Goal: Book appointment/travel/reservation

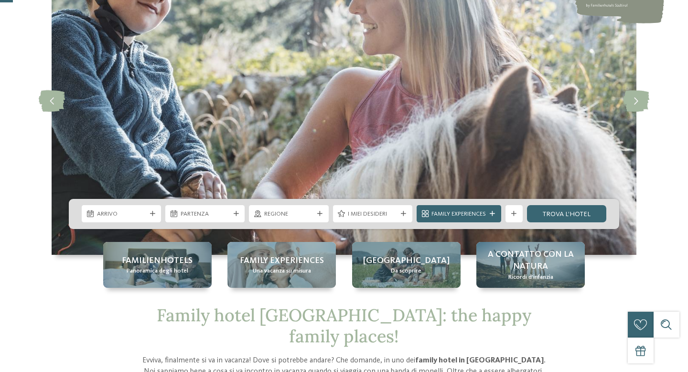
scroll to position [97, 0]
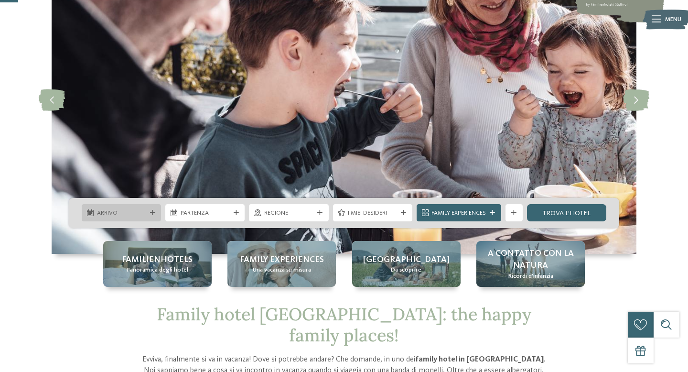
click at [128, 210] on span "Arrivo" at bounding box center [121, 213] width 49 height 9
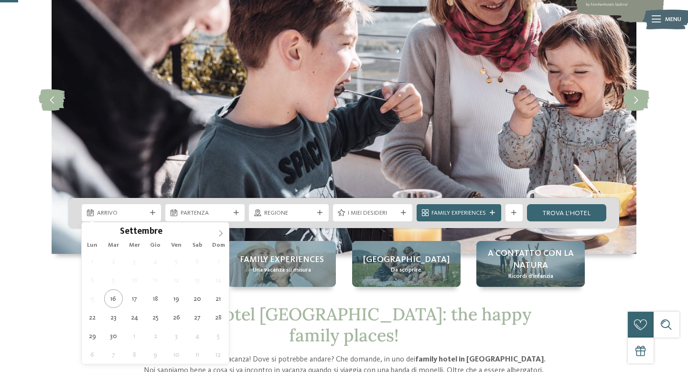
click at [218, 233] on icon at bounding box center [220, 233] width 7 height 7
type div "30.12.2025"
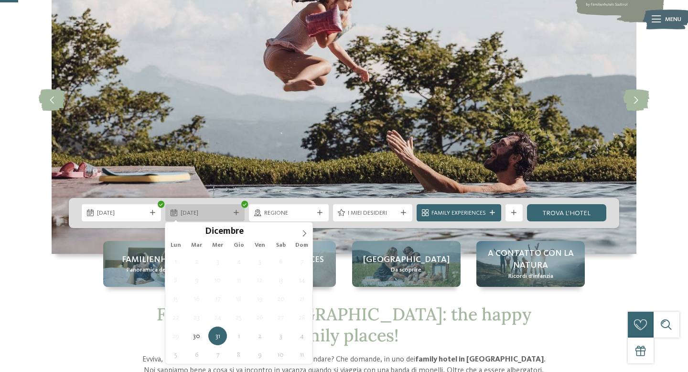
click at [185, 207] on div "[DATE]" at bounding box center [204, 212] width 79 height 17
type input "****"
click at [298, 233] on span at bounding box center [304, 230] width 16 height 16
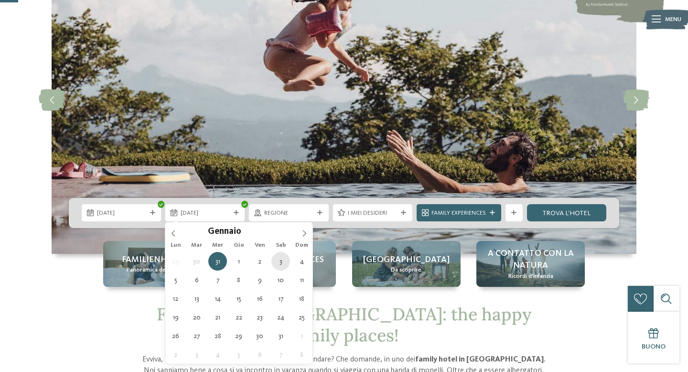
type div "03.01.2026"
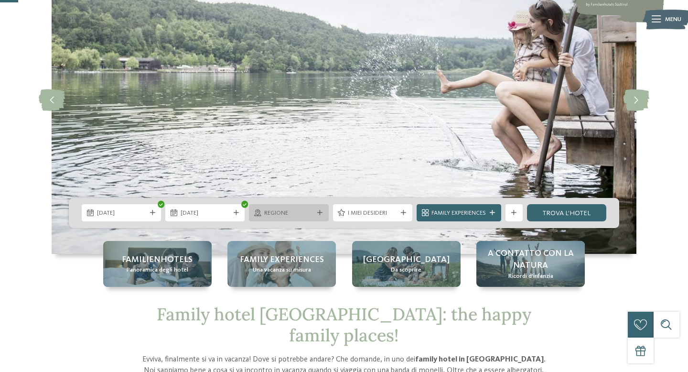
click at [308, 213] on span "Regione" at bounding box center [288, 213] width 49 height 9
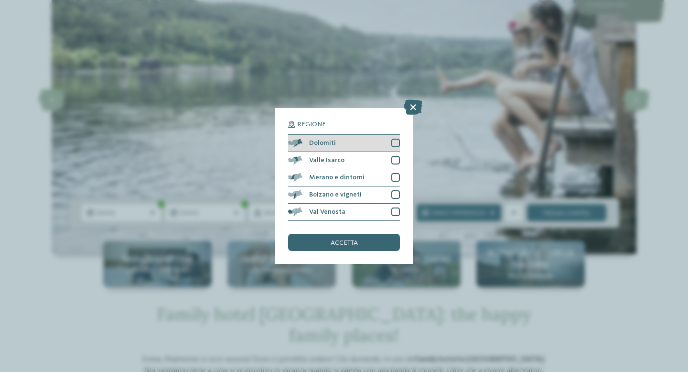
click at [395, 147] on div "Dolomiti" at bounding box center [344, 143] width 112 height 17
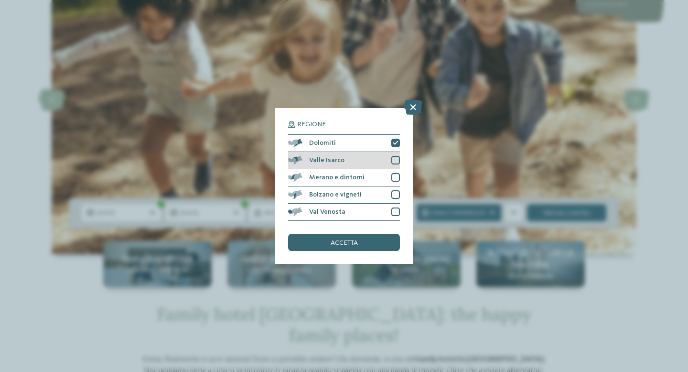
click at [391, 161] on div "Valle Isarco" at bounding box center [344, 160] width 112 height 17
click at [400, 177] on div at bounding box center [395, 177] width 9 height 9
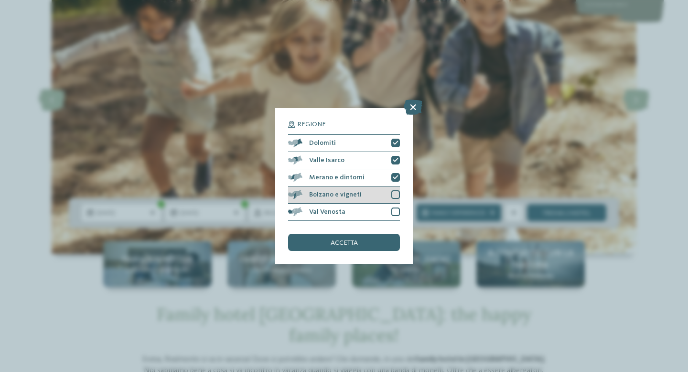
click at [396, 189] on div "Bolzano e vigneti" at bounding box center [344, 194] width 112 height 17
click at [398, 215] on div at bounding box center [395, 211] width 9 height 9
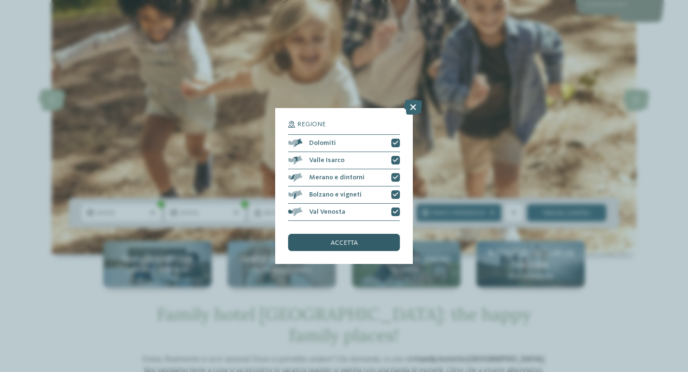
click at [383, 235] on div "accetta" at bounding box center [344, 242] width 112 height 17
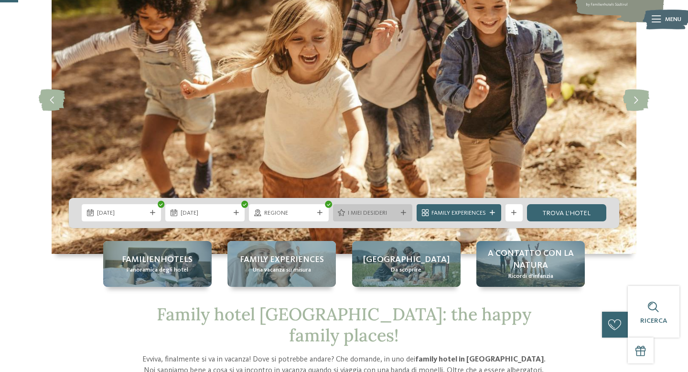
click at [361, 213] on span "I miei desideri" at bounding box center [372, 213] width 49 height 9
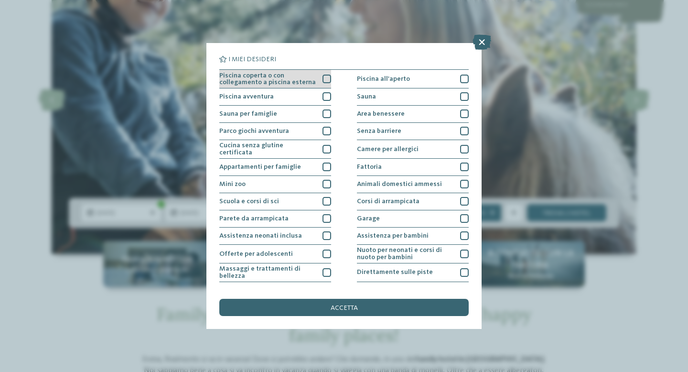
click at [325, 78] on div at bounding box center [327, 79] width 9 height 9
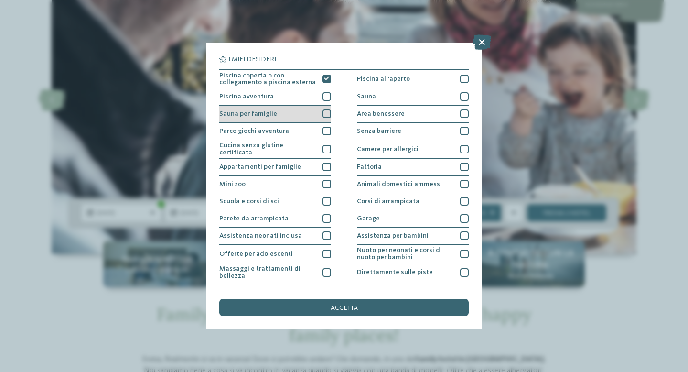
click at [323, 114] on div at bounding box center [327, 113] width 9 height 9
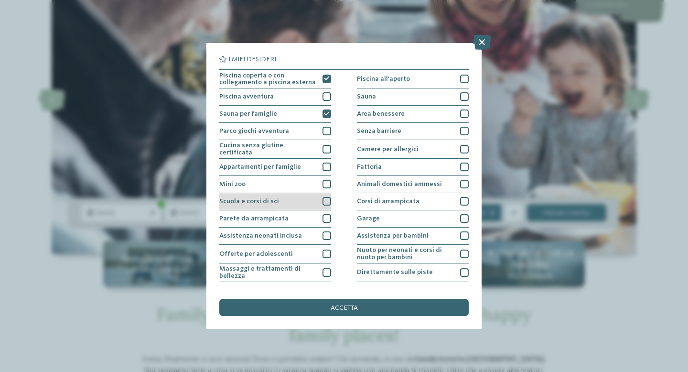
click at [327, 204] on div at bounding box center [327, 201] width 9 height 9
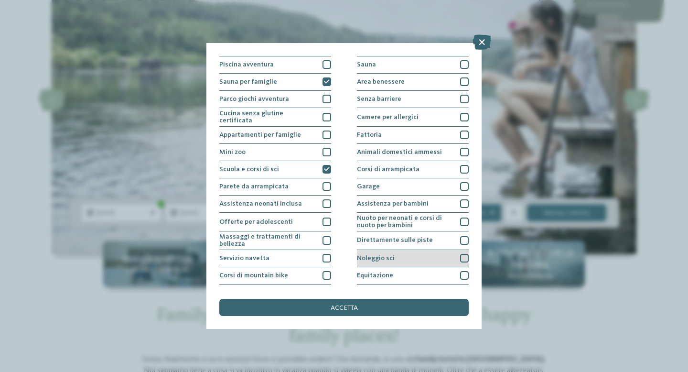
scroll to position [0, 0]
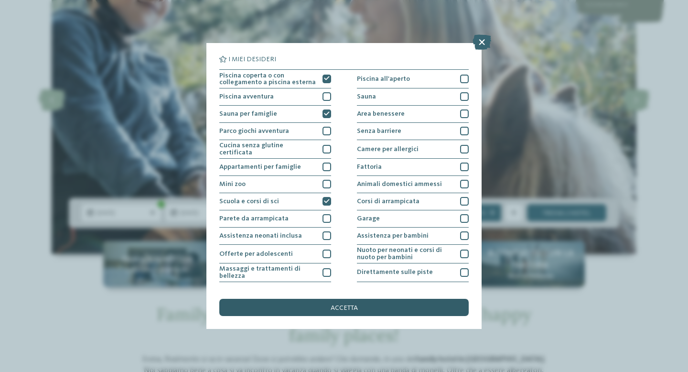
click at [418, 309] on div "accetta" at bounding box center [343, 307] width 249 height 17
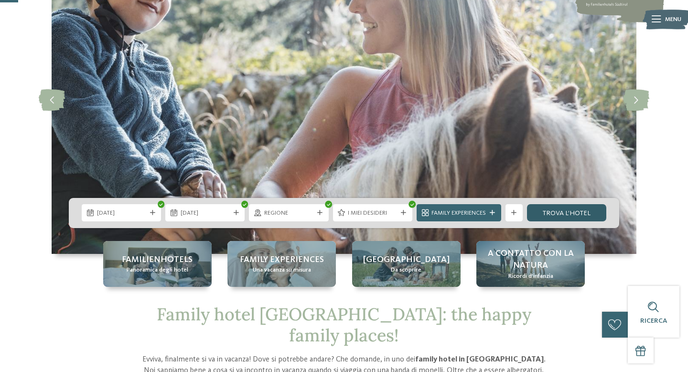
click at [588, 218] on link "trova l’hotel" at bounding box center [566, 212] width 79 height 17
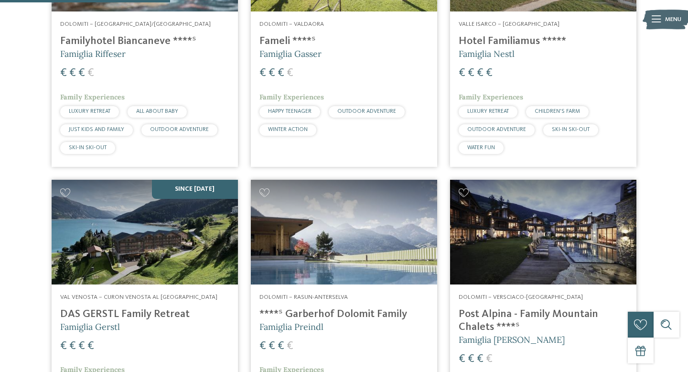
scroll to position [352, 0]
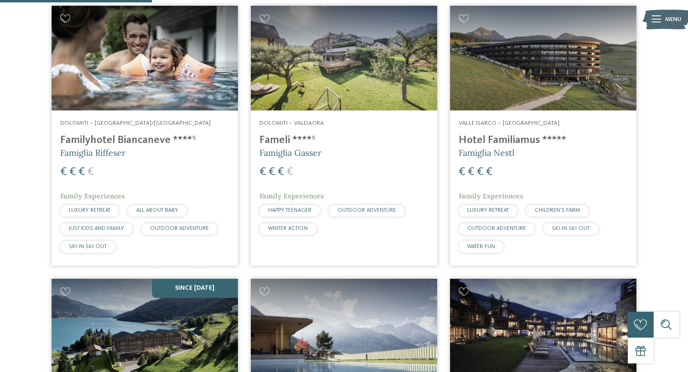
click at [522, 28] on img at bounding box center [543, 58] width 186 height 105
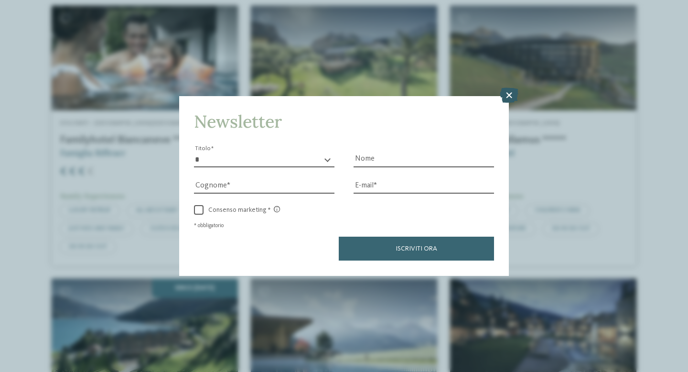
click at [509, 95] on icon at bounding box center [509, 95] width 19 height 15
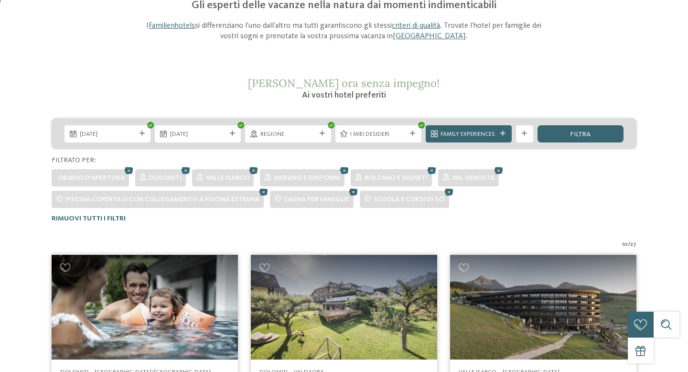
scroll to position [329, 0]
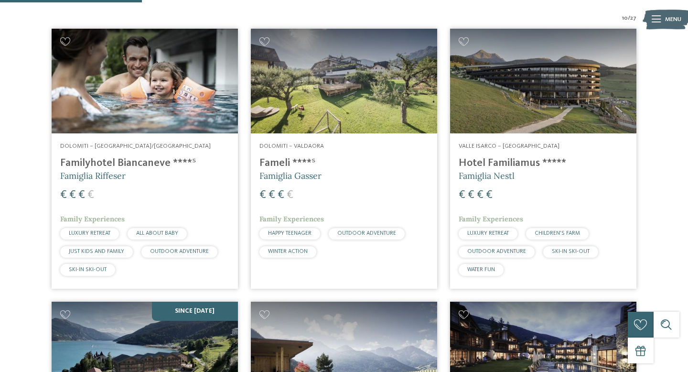
click at [152, 87] on img at bounding box center [145, 81] width 186 height 105
click at [161, 86] on img at bounding box center [145, 81] width 186 height 105
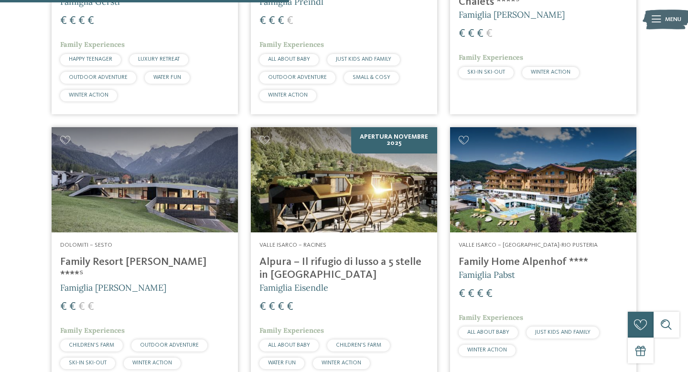
scroll to position [827, 0]
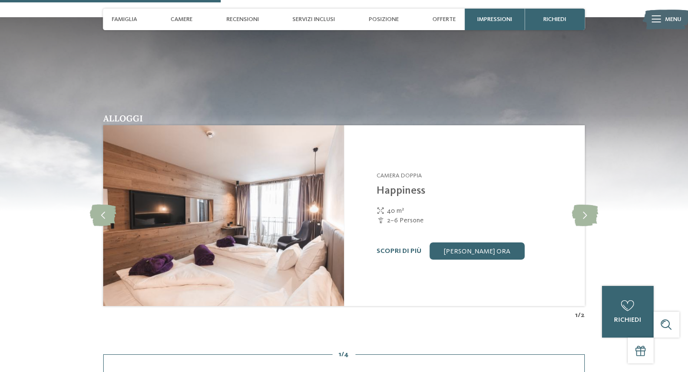
scroll to position [995, 0]
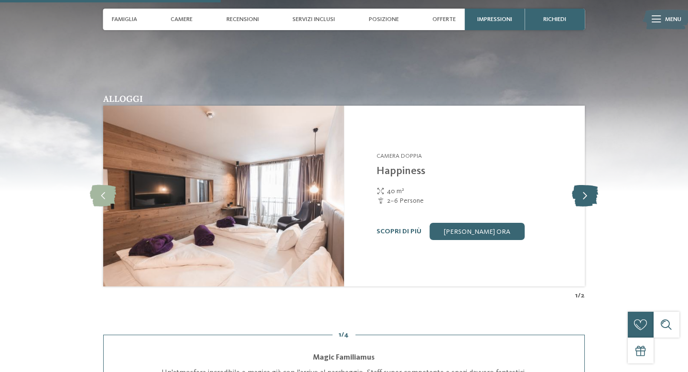
click at [578, 192] on icon at bounding box center [585, 196] width 26 height 22
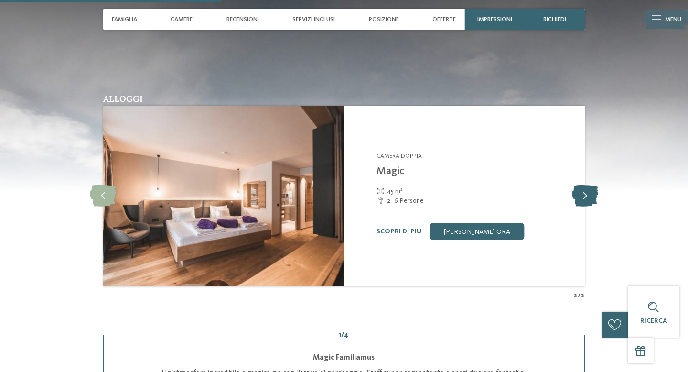
click at [578, 192] on icon at bounding box center [585, 196] width 26 height 22
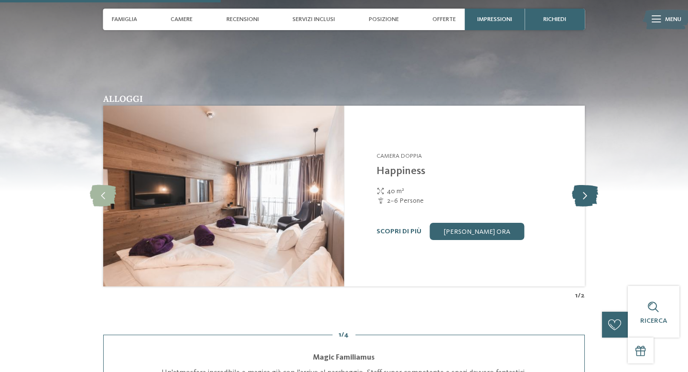
click at [578, 192] on icon at bounding box center [585, 196] width 26 height 22
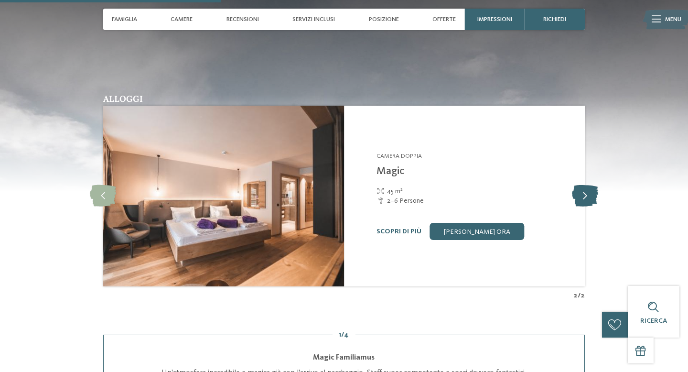
click at [578, 192] on icon at bounding box center [585, 196] width 26 height 22
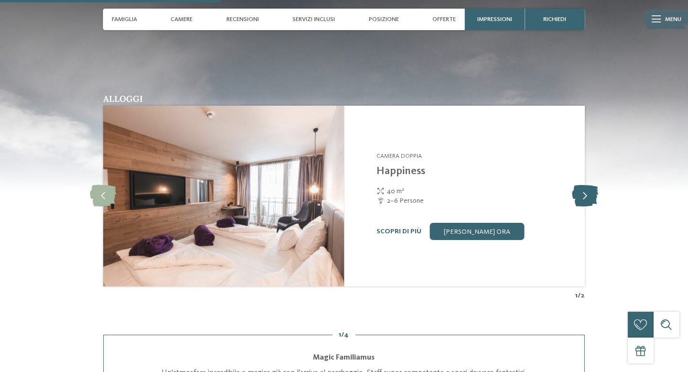
click at [578, 192] on icon at bounding box center [585, 196] width 26 height 22
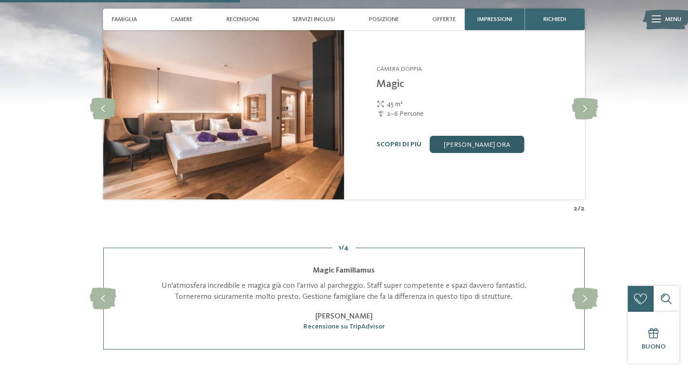
scroll to position [1084, 0]
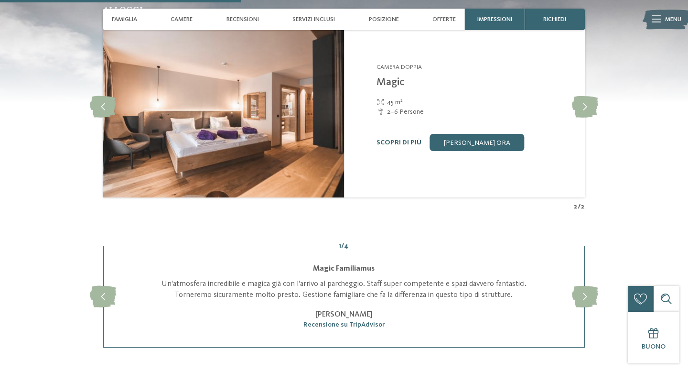
click at [470, 130] on div "Hotel Familiamus Maranza - Valle Isarco Camera doppia Magic 45 m² 2–6 Persone d…" at bounding box center [476, 107] width 198 height 88
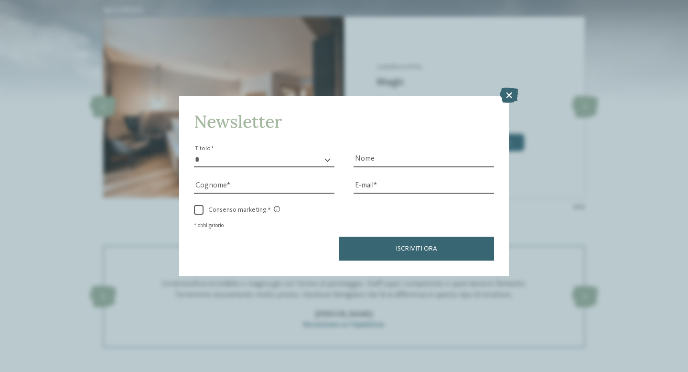
click at [470, 141] on div "Nome" at bounding box center [424, 154] width 141 height 26
click at [510, 95] on icon at bounding box center [509, 95] width 19 height 15
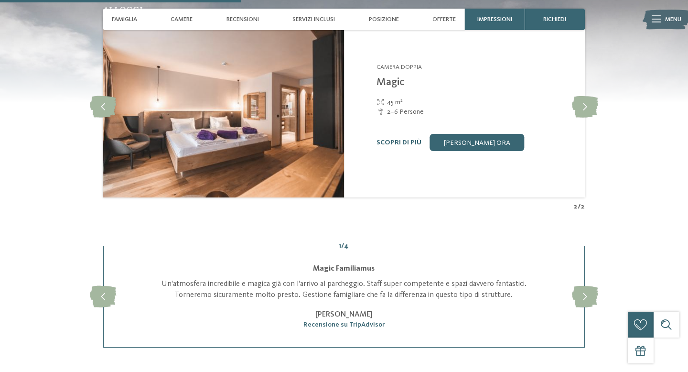
click at [498, 152] on div "Hotel Familiamus Maranza - Valle Isarco Camera doppia Magic 45 m² 2–6 Persone d…" at bounding box center [464, 107] width 241 height 181
click at [494, 145] on link "[PERSON_NAME] ora" at bounding box center [477, 142] width 95 height 17
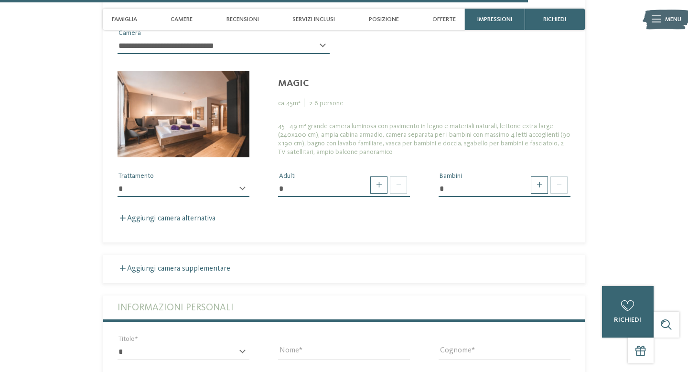
scroll to position [2477, 0]
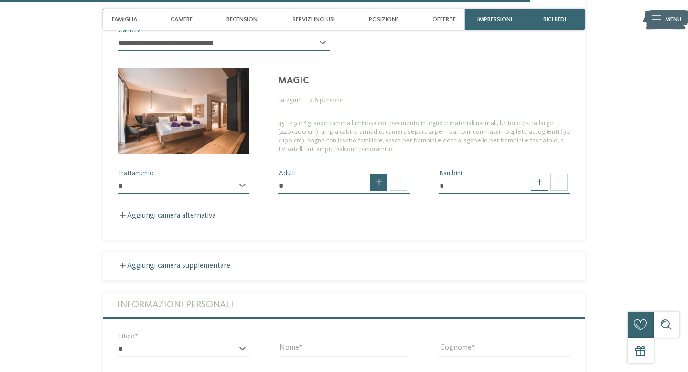
click at [380, 181] on span at bounding box center [378, 181] width 17 height 17
type input "*"
click at [532, 188] on span at bounding box center [539, 181] width 17 height 17
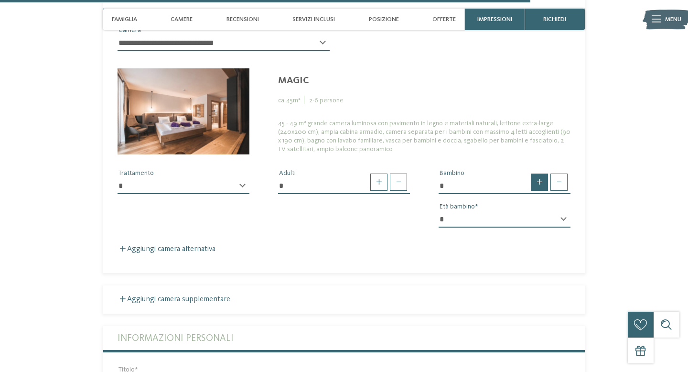
click at [532, 188] on span at bounding box center [539, 181] width 17 height 17
type input "*"
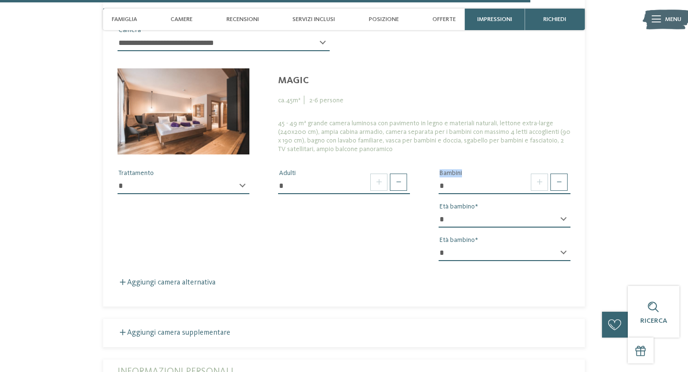
click at [562, 221] on select "* * * * * * * * * * * ** ** ** ** ** ** ** **" at bounding box center [505, 219] width 132 height 16
select select "*"
click at [439, 211] on select "* * * * * * * * * * * ** ** ** ** ** ** ** **" at bounding box center [505, 219] width 132 height 16
click at [546, 249] on select "* * * * * * * * * * * ** ** ** ** ** ** ** **" at bounding box center [505, 253] width 132 height 16
select select "*"
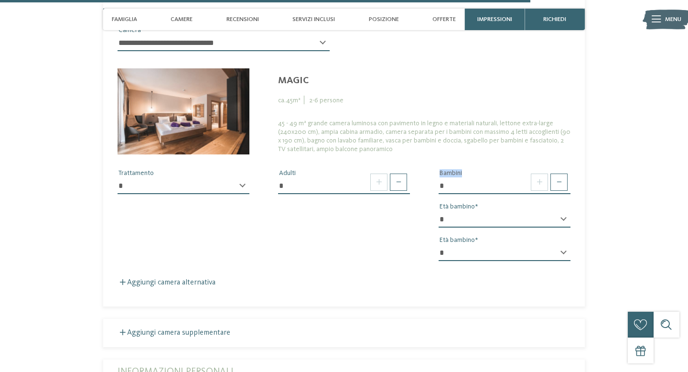
click at [439, 245] on select "* * * * * * * * * * * ** ** ** ** ** ** ** **" at bounding box center [505, 253] width 132 height 16
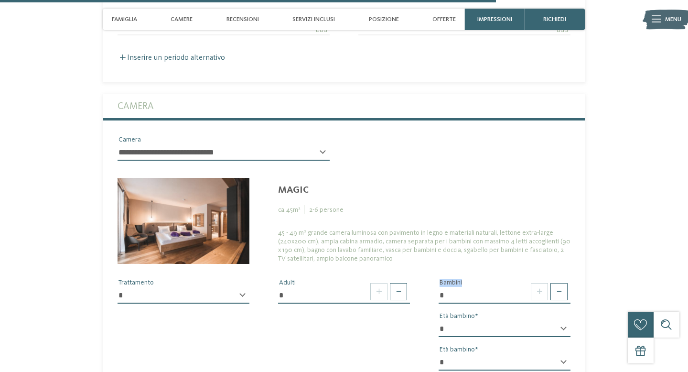
scroll to position [2373, 0]
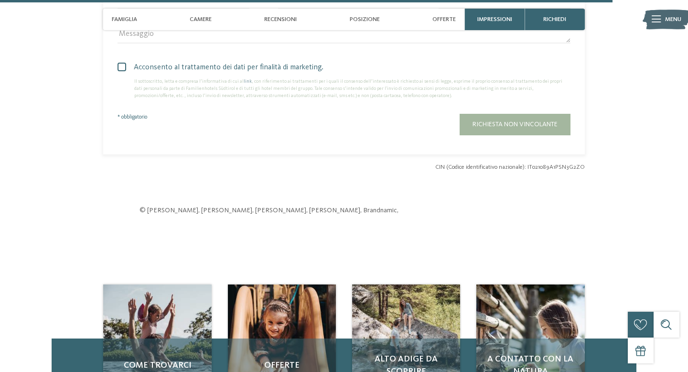
scroll to position [2241, 0]
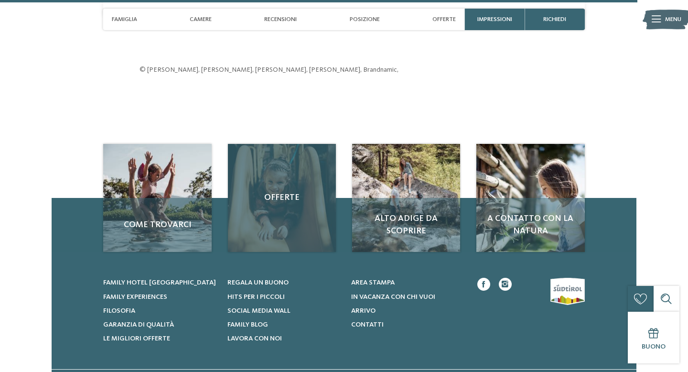
click at [272, 200] on span "Offerte" at bounding box center [282, 198] width 91 height 12
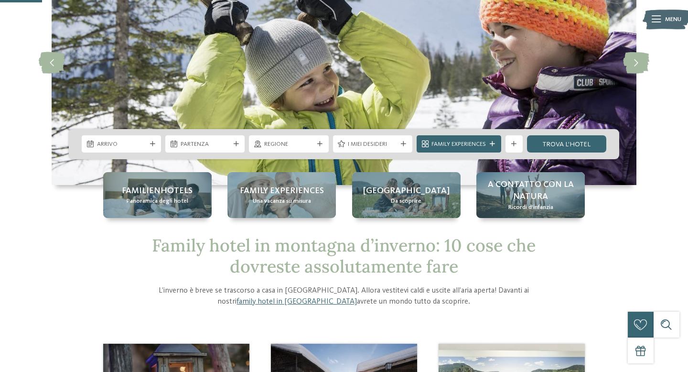
scroll to position [102, 0]
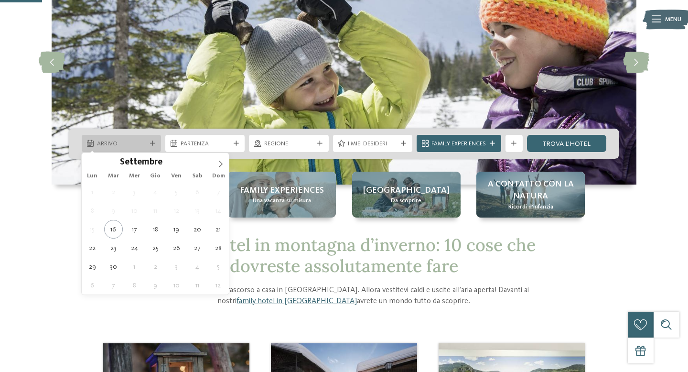
click at [152, 135] on div "Arrivo" at bounding box center [121, 143] width 79 height 17
click at [218, 167] on icon at bounding box center [220, 164] width 7 height 7
click at [218, 169] on span at bounding box center [221, 161] width 16 height 16
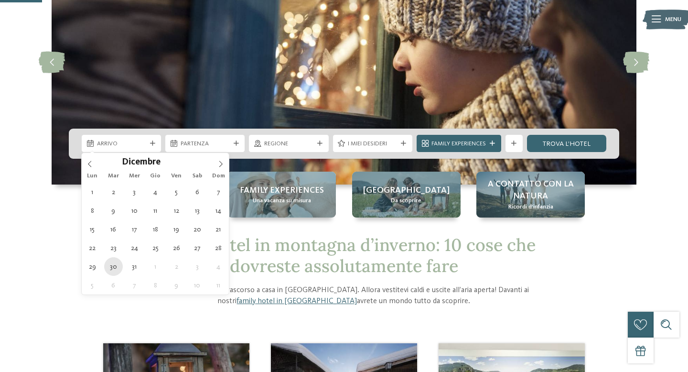
type div "30.12.2025"
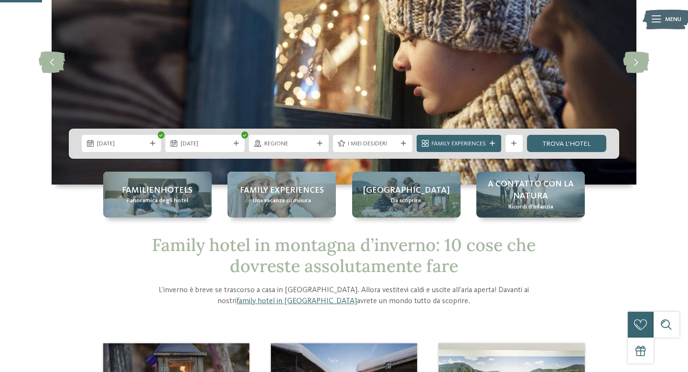
click at [215, 152] on div "30.12.2025 31.12.2025" at bounding box center [344, 144] width 551 height 30
click at [216, 152] on div "30.12.2025 31.12.2025" at bounding box center [344, 144] width 551 height 30
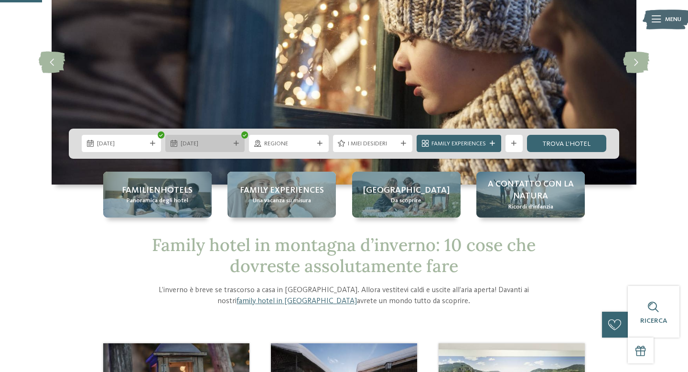
click at [219, 142] on span "31.12.2025" at bounding box center [205, 144] width 49 height 9
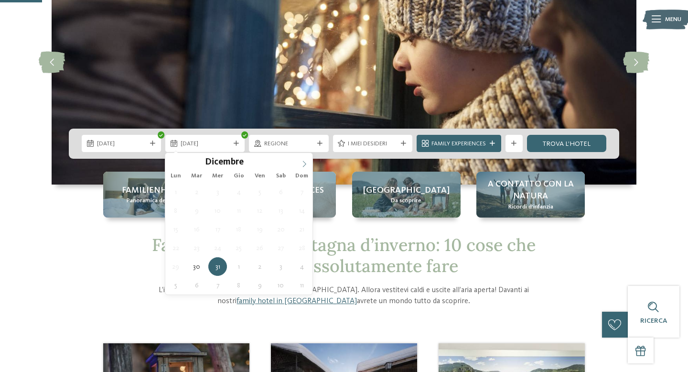
type input "****"
click at [308, 162] on span at bounding box center [304, 161] width 16 height 16
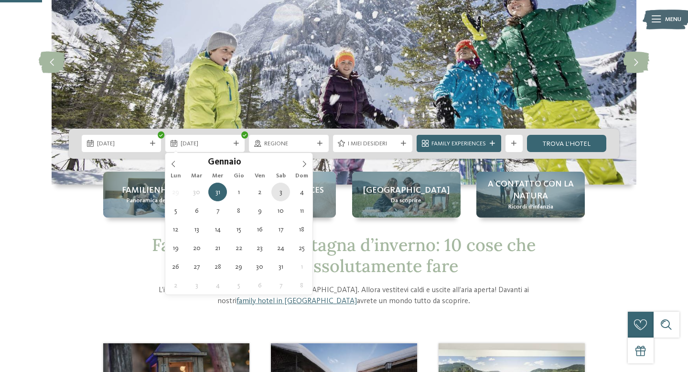
type div "03.01.2026"
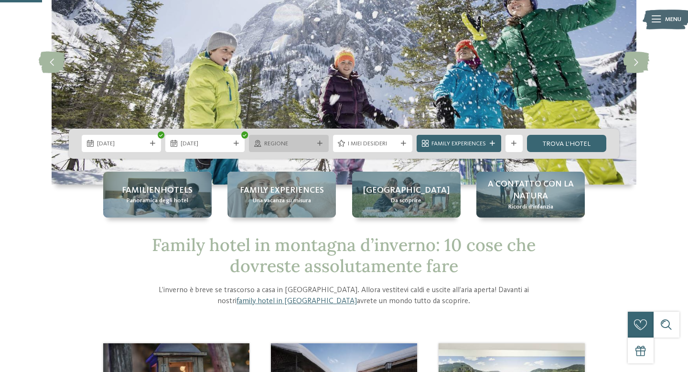
click at [299, 147] on span "Regione" at bounding box center [288, 144] width 49 height 9
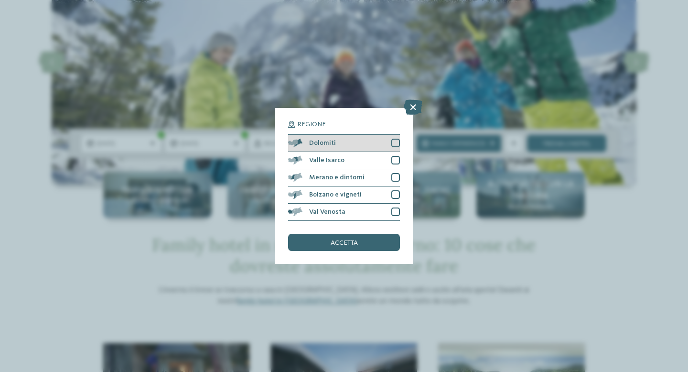
click at [390, 148] on div "Dolomiti" at bounding box center [344, 143] width 112 height 17
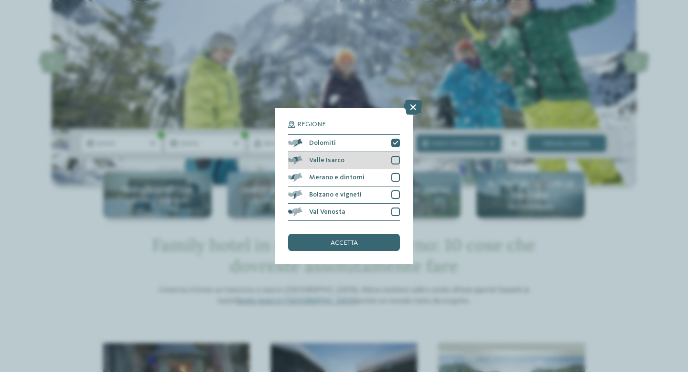
click at [396, 159] on div at bounding box center [395, 160] width 9 height 9
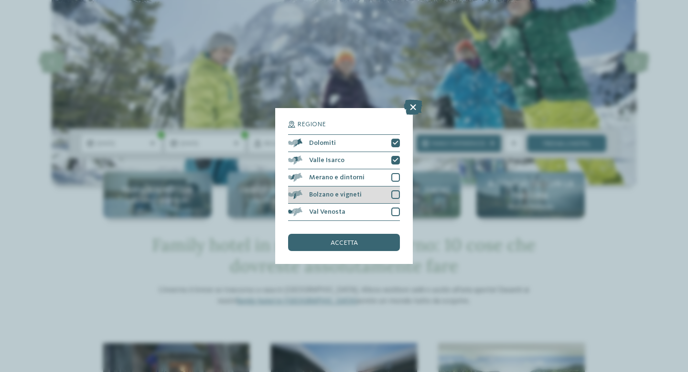
click at [394, 194] on div at bounding box center [395, 194] width 9 height 9
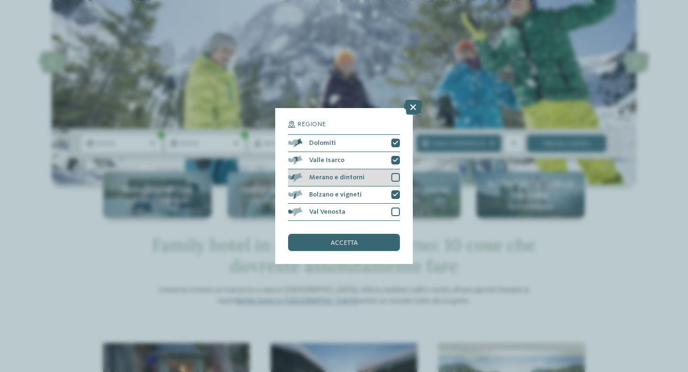
click at [396, 172] on div "Merano e dintorni" at bounding box center [344, 177] width 112 height 17
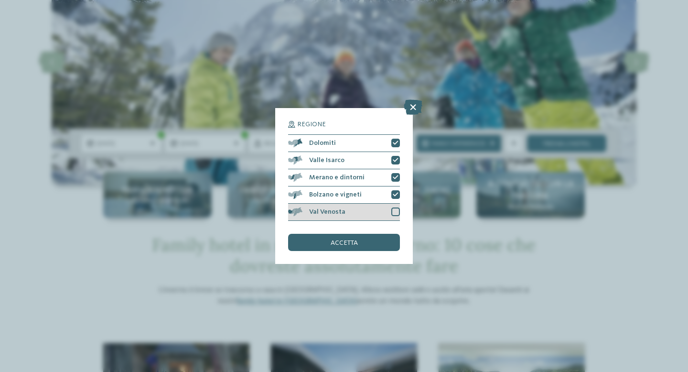
click at [396, 207] on div "Val Venosta" at bounding box center [344, 212] width 112 height 17
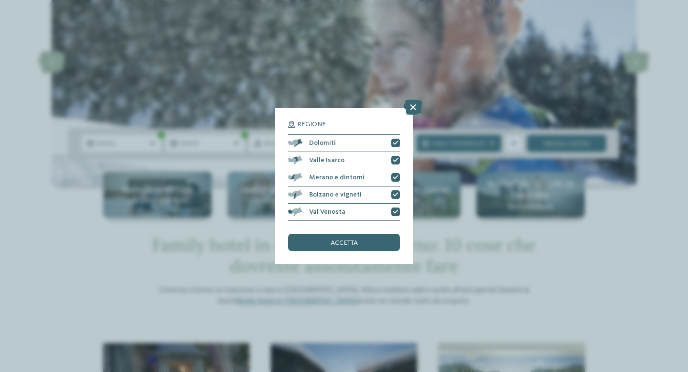
click at [371, 253] on div "Regione Dolomiti Valle Isarco" at bounding box center [344, 186] width 138 height 156
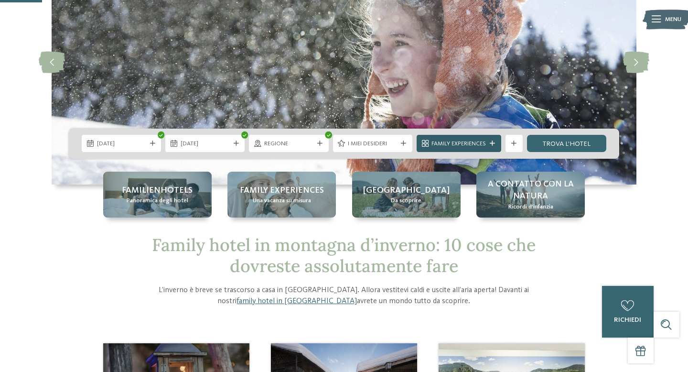
click at [448, 141] on span "Family Experiences" at bounding box center [459, 144] width 54 height 9
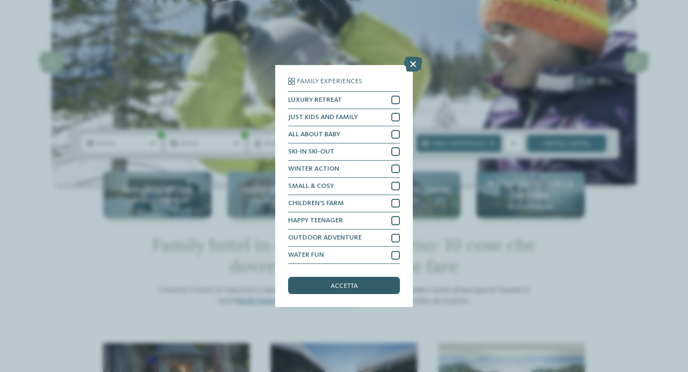
click at [371, 289] on div "accetta" at bounding box center [344, 285] width 112 height 17
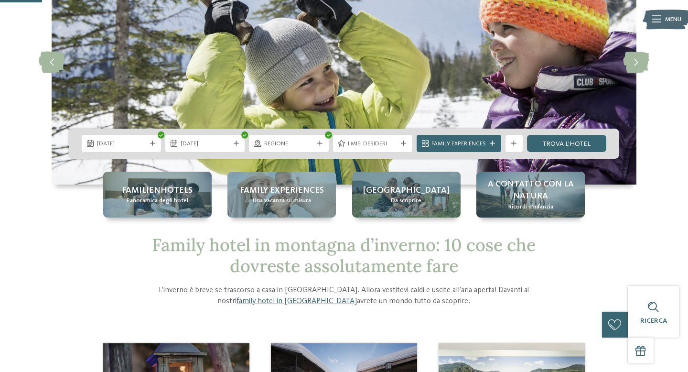
click at [590, 152] on div "30.12.2025 03.01.2026" at bounding box center [344, 144] width 551 height 30
click at [586, 148] on link "trova l’hotel" at bounding box center [566, 143] width 79 height 17
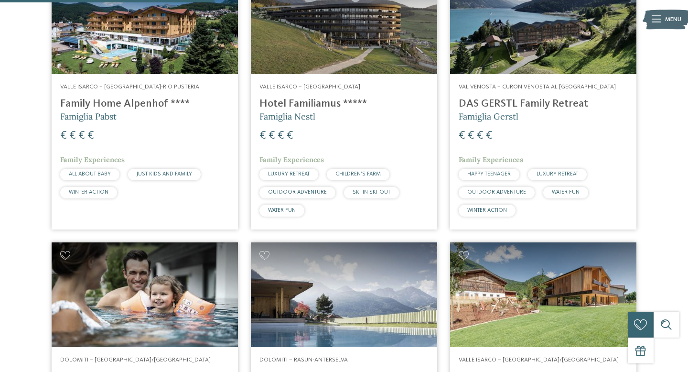
scroll to position [667, 0]
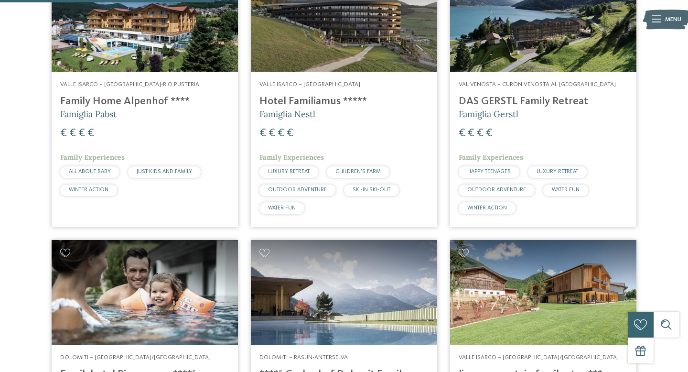
click at [361, 25] on img at bounding box center [344, 19] width 186 height 105
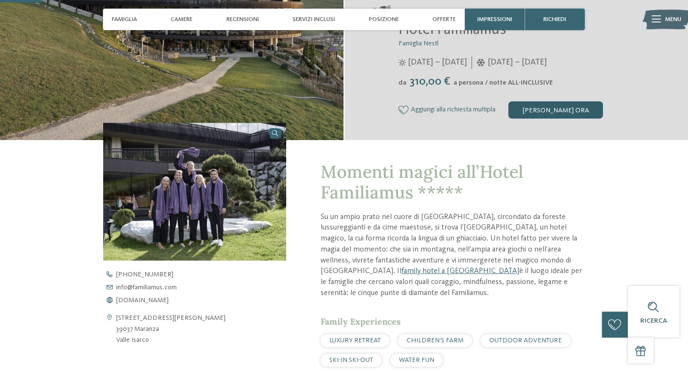
click at [549, 106] on div "[PERSON_NAME] ora" at bounding box center [556, 109] width 95 height 17
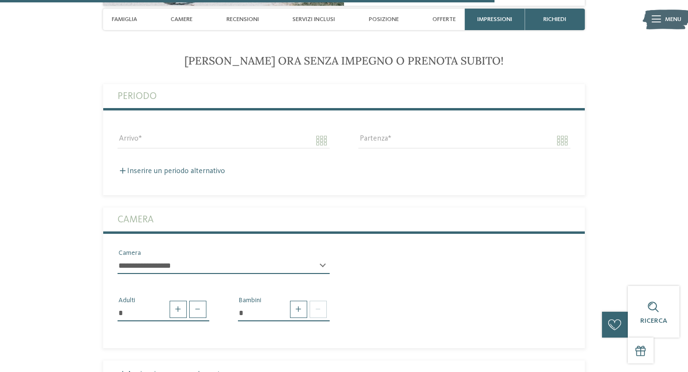
scroll to position [2256, 0]
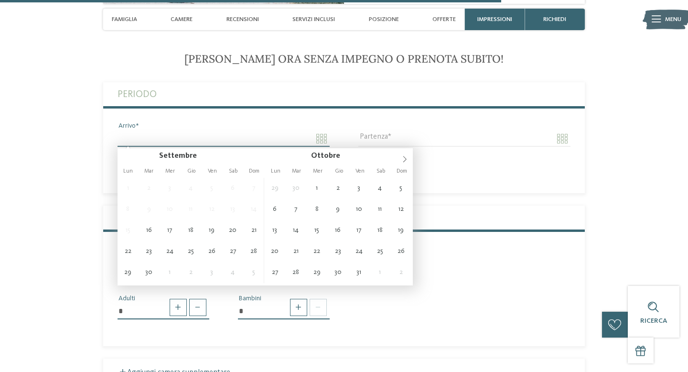
click at [254, 145] on input "Arrivo" at bounding box center [224, 138] width 212 height 16
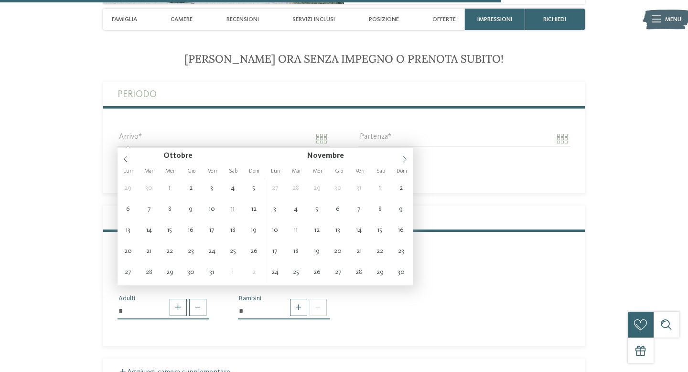
click at [397, 156] on span at bounding box center [405, 156] width 16 height 16
click at [395, 156] on div "Novembre ****" at bounding box center [339, 156] width 148 height 16
click at [401, 156] on span at bounding box center [405, 156] width 16 height 16
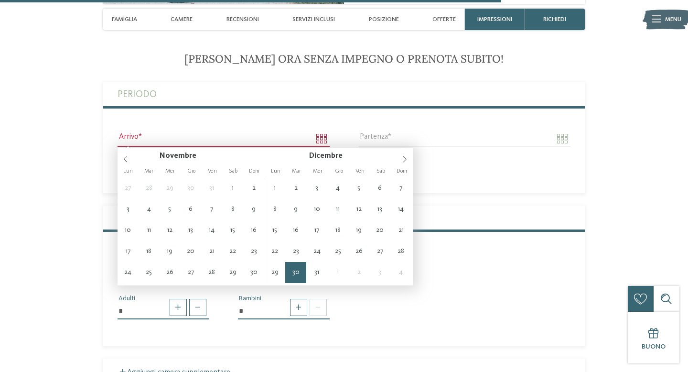
type input "**********"
type input "****"
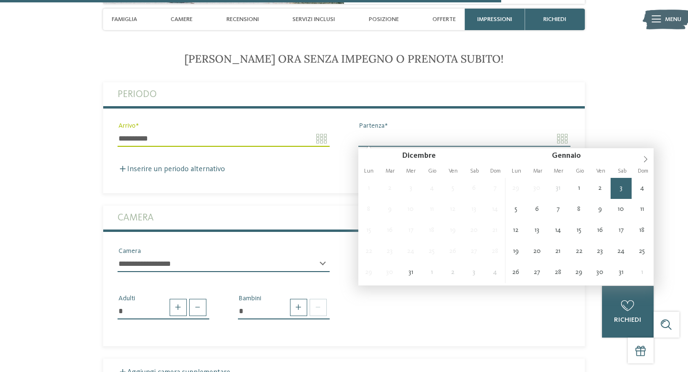
type input "**********"
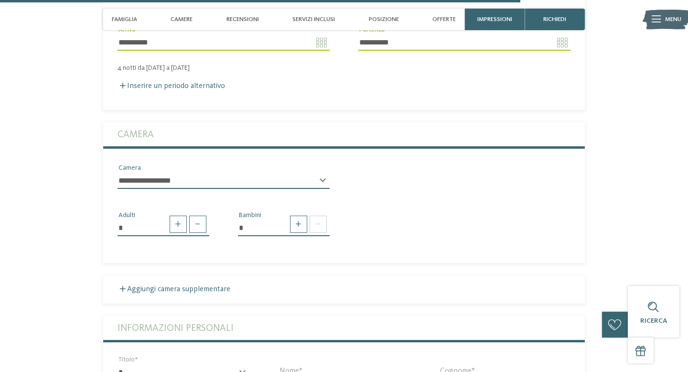
scroll to position [2354, 0]
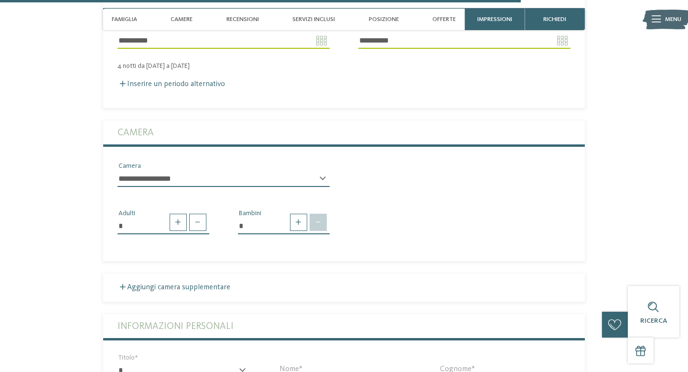
click at [314, 223] on span at bounding box center [318, 222] width 17 height 17
click at [295, 219] on span at bounding box center [298, 222] width 17 height 17
type input "*"
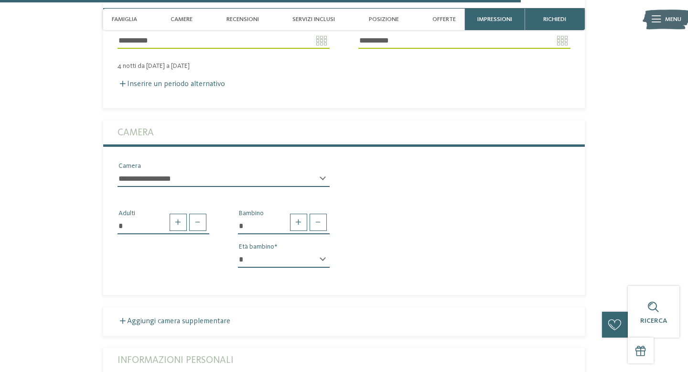
click at [285, 258] on select "* * * * * * * * * * * ** ** ** ** ** ** ** **" at bounding box center [284, 259] width 92 height 16
select select "*"
click at [238, 251] on select "* * * * * * * * * * * ** ** ** ** ** ** ** **" at bounding box center [284, 259] width 92 height 16
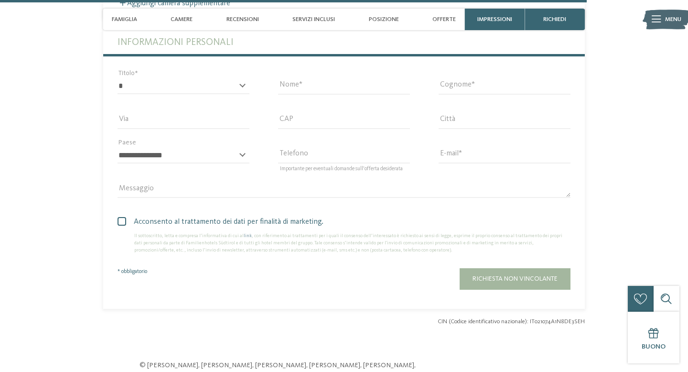
scroll to position [2681, 0]
